Goal: Find specific page/section: Find specific page/section

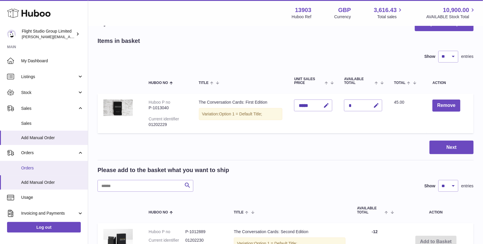
click at [46, 163] on link "Orders" at bounding box center [44, 168] width 88 height 14
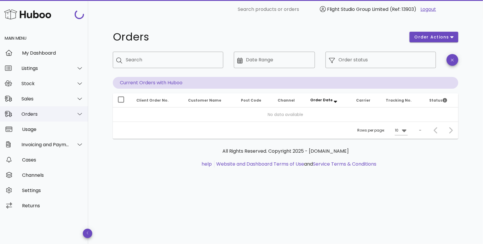
click at [43, 115] on div "Orders" at bounding box center [45, 114] width 48 height 6
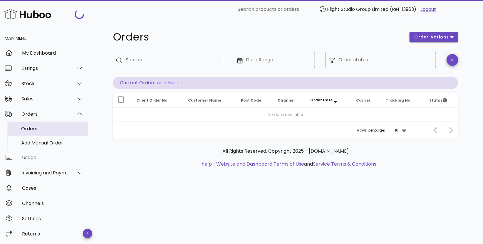
click at [37, 128] on div "Orders" at bounding box center [52, 129] width 62 height 6
